Goal: Task Accomplishment & Management: Manage account settings

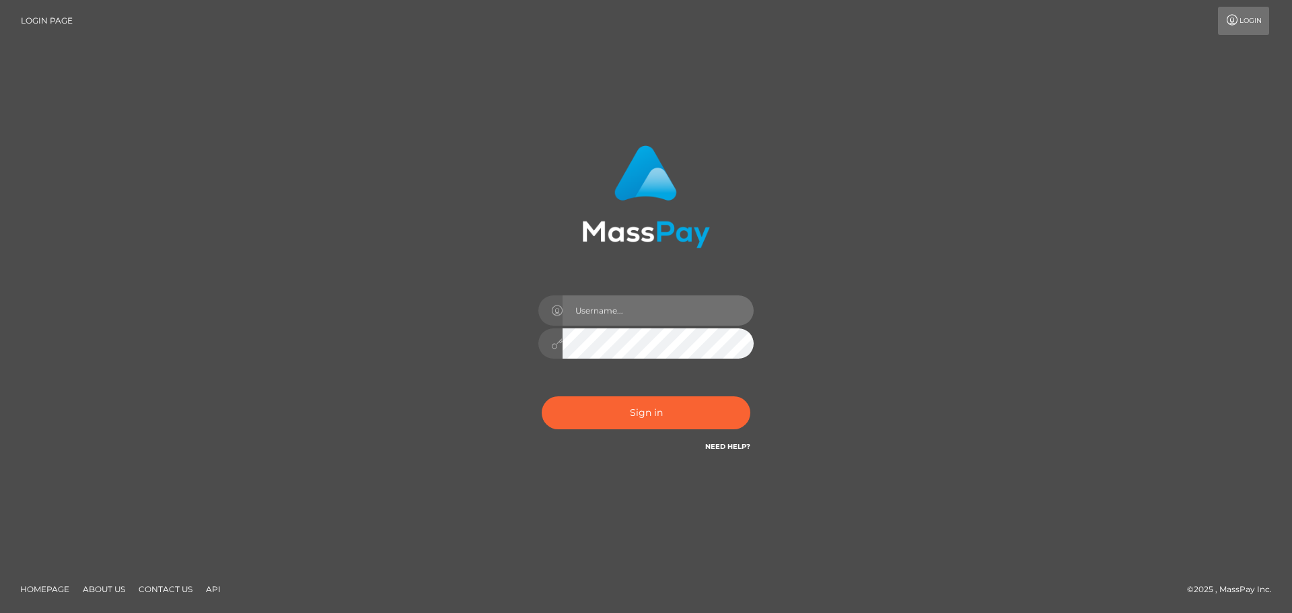
click at [654, 315] on input "text" at bounding box center [658, 310] width 191 height 30
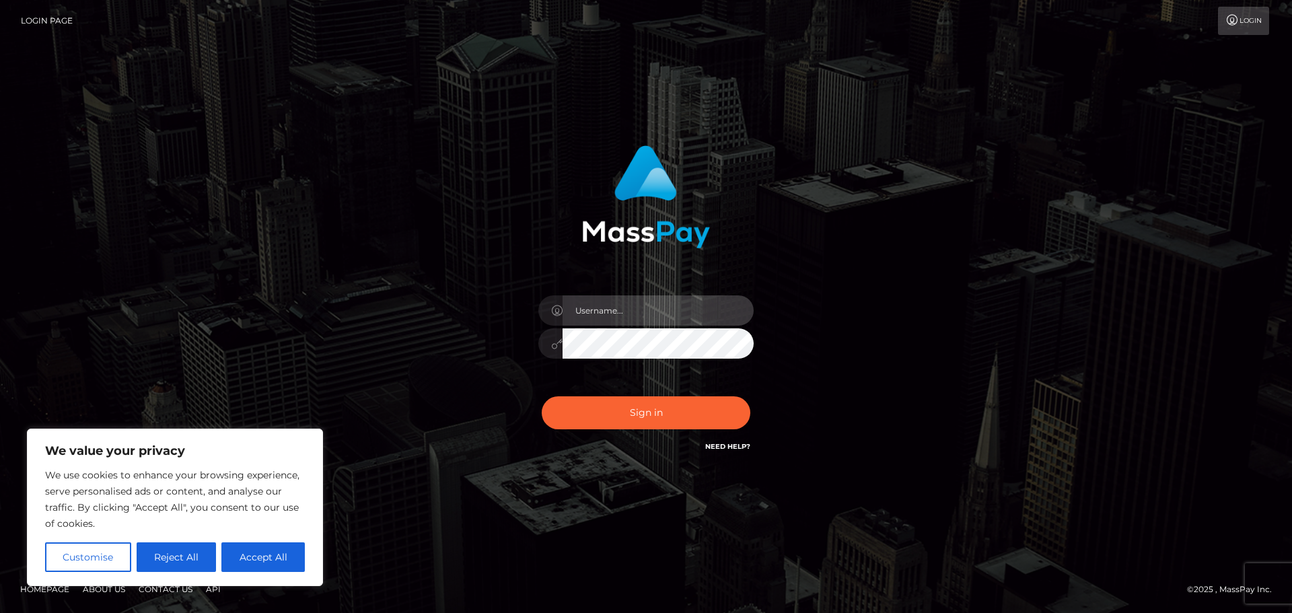
type input "tildeemm35@gmail.com"
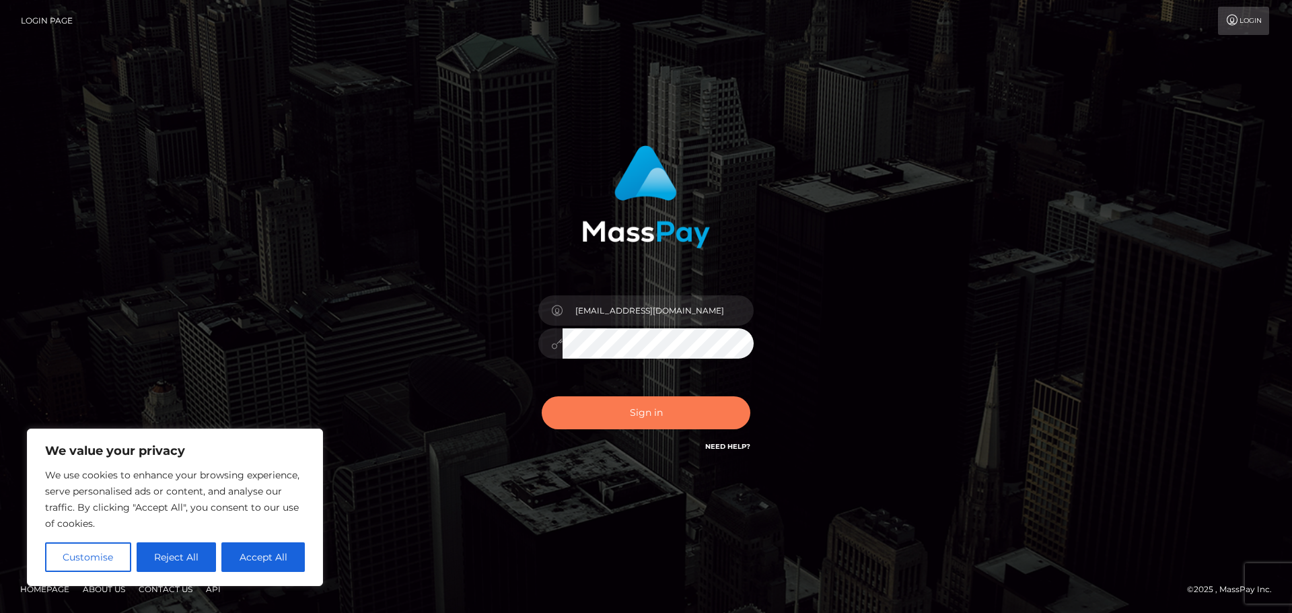
click at [652, 407] on button "Sign in" at bounding box center [646, 412] width 209 height 33
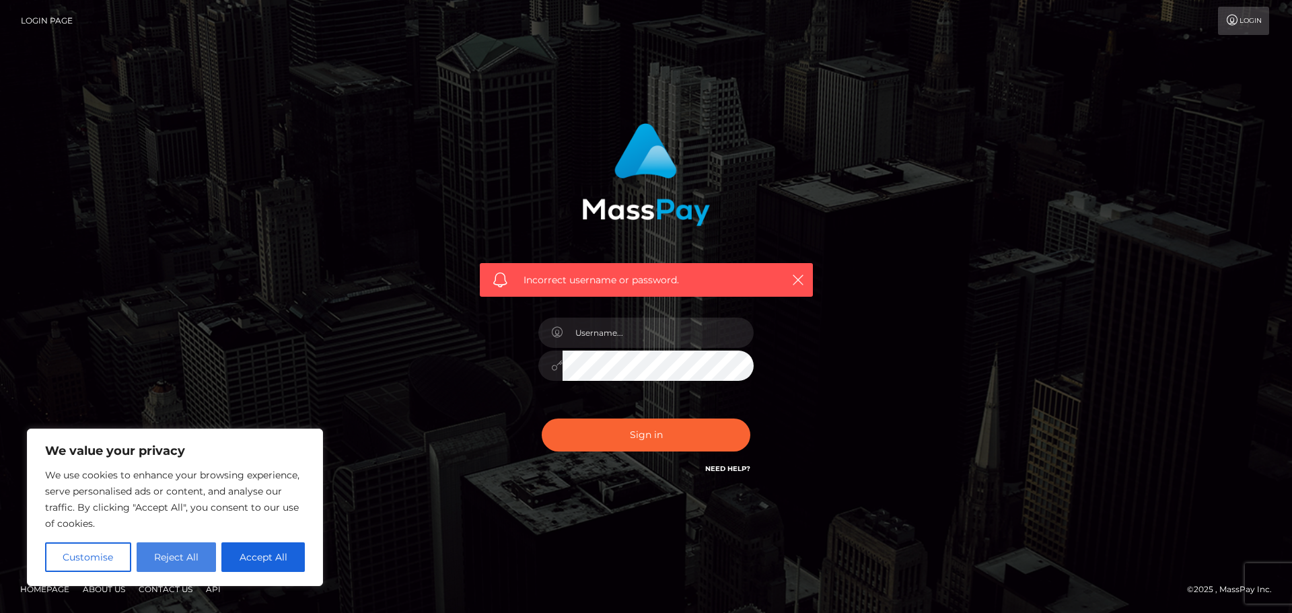
click at [178, 547] on button "Reject All" at bounding box center [177, 557] width 80 height 30
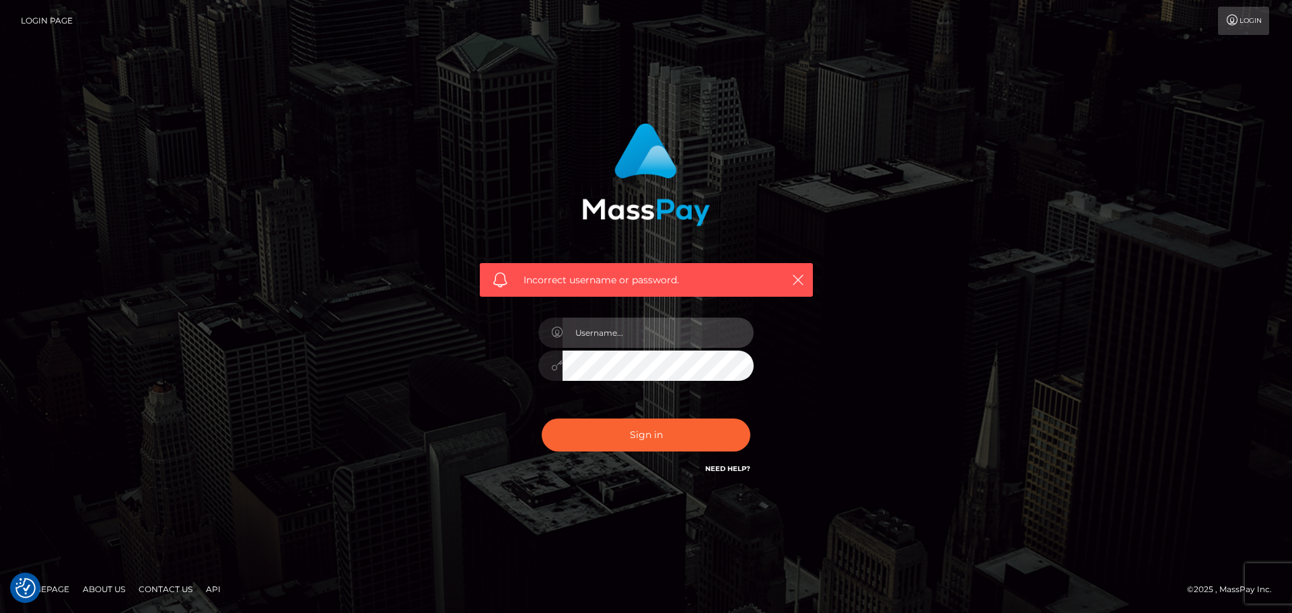
click at [620, 336] on input "text" at bounding box center [658, 333] width 191 height 30
type input "dGlsZGVlbW0zNUBnbWFpbC5jb20="
drag, startPoint x: 680, startPoint y: 381, endPoint x: 626, endPoint y: 324, distance: 78.5
click at [626, 324] on input "dGlsZGVlbW0zNUBnbWFpbC5jb20=" at bounding box center [658, 333] width 191 height 30
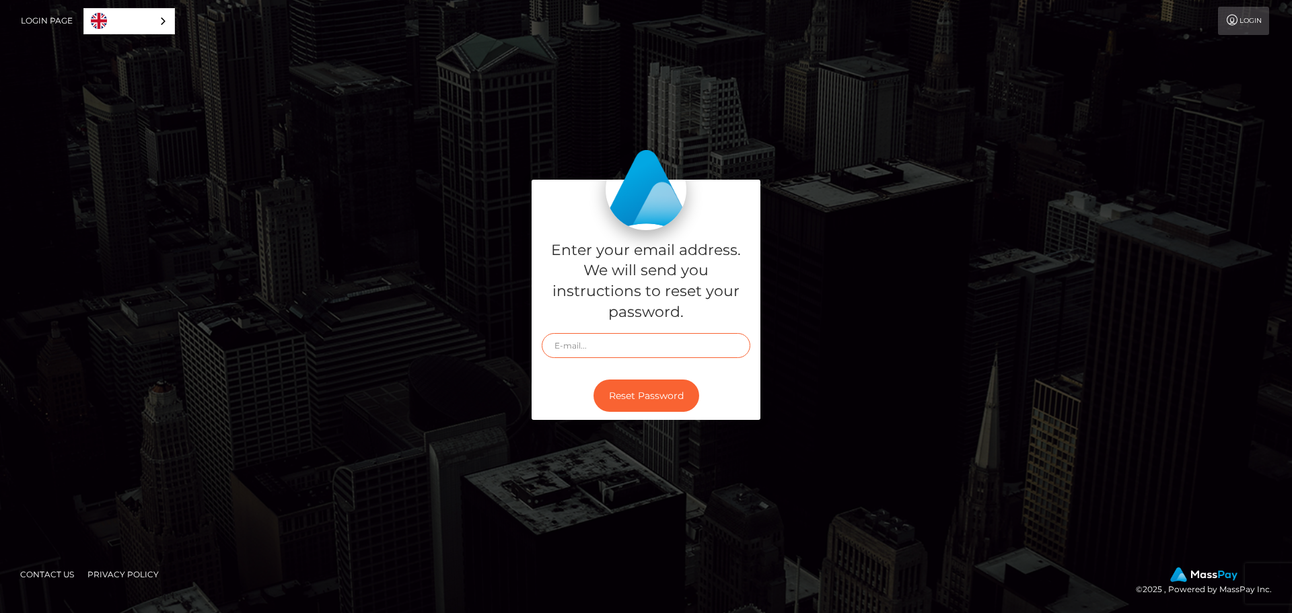
click at [624, 350] on input "text" at bounding box center [646, 345] width 209 height 25
click at [613, 343] on input "text" at bounding box center [646, 345] width 209 height 25
type input "tildeemm35@gmail.com"
click at [658, 394] on button "Reset Password" at bounding box center [647, 396] width 106 height 33
